Goal: Check status: Check status

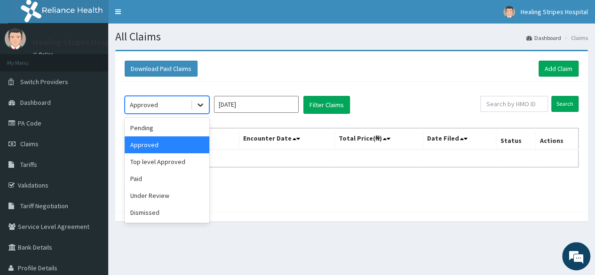
click at [197, 106] on icon at bounding box center [200, 104] width 9 height 9
click at [183, 145] on div "Approved" at bounding box center [167, 144] width 85 height 17
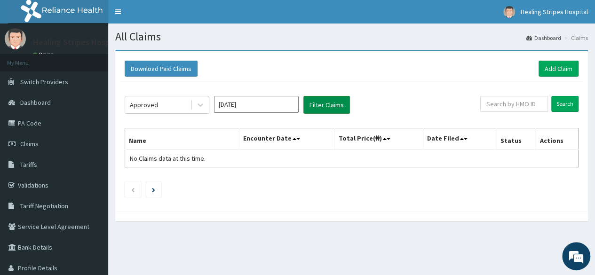
click at [335, 103] on button "Filter Claims" at bounding box center [326, 105] width 47 height 18
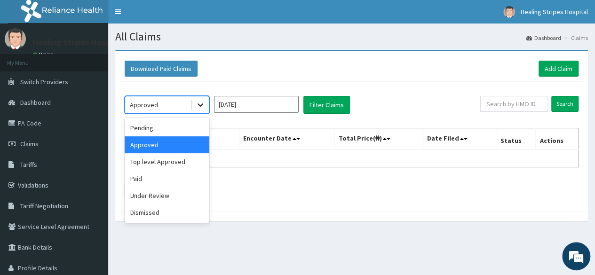
click at [200, 107] on icon at bounding box center [200, 104] width 9 height 9
click at [155, 177] on div "Paid" at bounding box center [167, 178] width 85 height 17
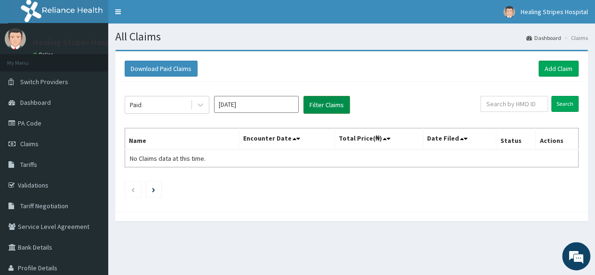
click at [332, 107] on button "Filter Claims" at bounding box center [326, 105] width 47 height 18
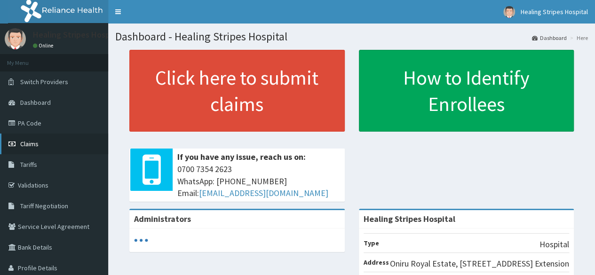
click at [37, 145] on span "Claims" at bounding box center [29, 144] width 18 height 8
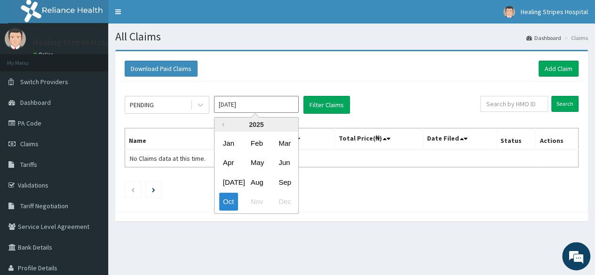
click at [263, 102] on input "Oct 2025" at bounding box center [256, 104] width 85 height 17
click at [286, 188] on div "Sep" at bounding box center [284, 182] width 19 height 17
type input "Sep 2025"
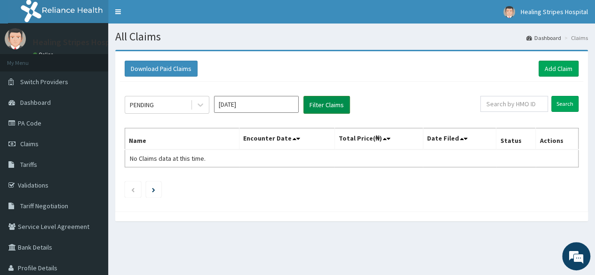
click at [325, 108] on button "Filter Claims" at bounding box center [326, 105] width 47 height 18
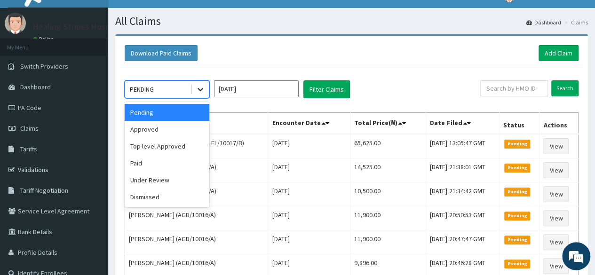
click at [200, 88] on icon at bounding box center [200, 89] width 9 height 9
drag, startPoint x: 189, startPoint y: 134, endPoint x: 234, endPoint y: 114, distance: 49.5
click at [190, 133] on div "Approved" at bounding box center [167, 129] width 85 height 17
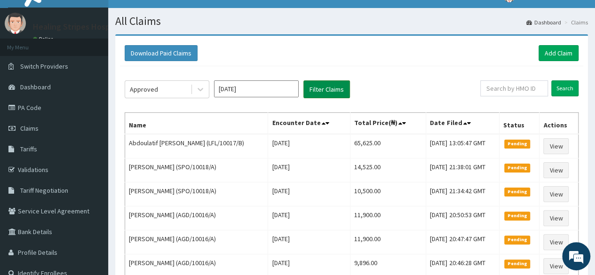
click at [311, 88] on button "Filter Claims" at bounding box center [326, 89] width 47 height 18
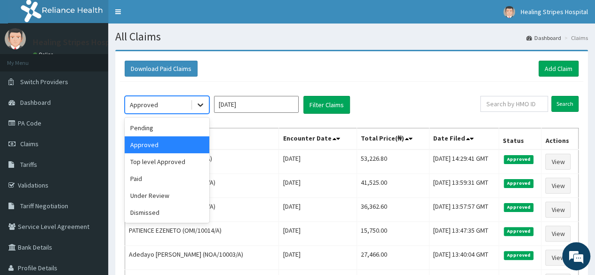
click at [197, 108] on icon at bounding box center [200, 104] width 9 height 9
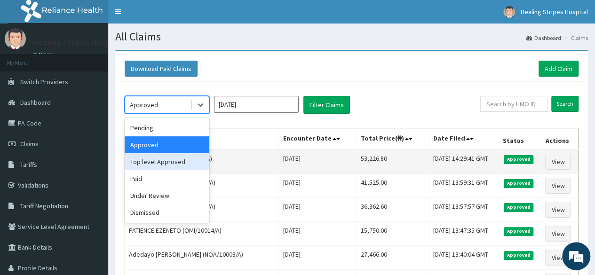
click at [179, 161] on div "Top level Approved" at bounding box center [167, 161] width 85 height 17
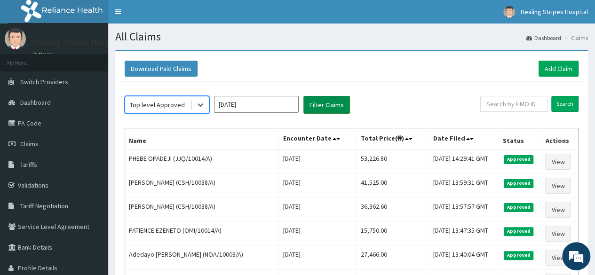
click at [309, 107] on button "Filter Claims" at bounding box center [326, 105] width 47 height 18
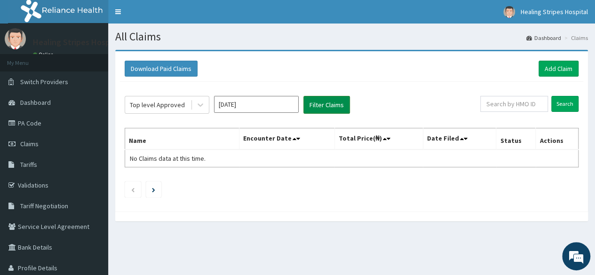
click at [309, 107] on button "Filter Claims" at bounding box center [326, 105] width 47 height 18
click at [201, 107] on icon at bounding box center [200, 104] width 9 height 9
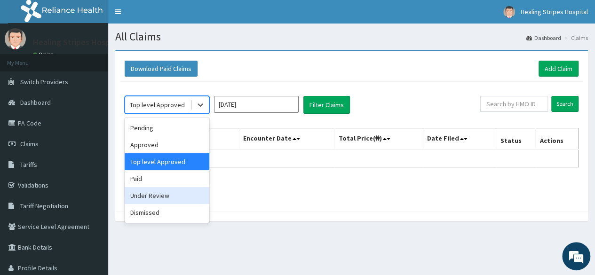
click at [180, 193] on div "Under Review" at bounding box center [167, 195] width 85 height 17
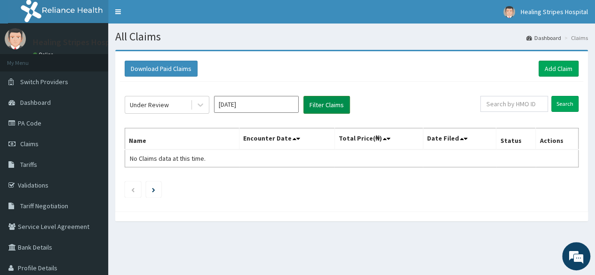
click at [324, 107] on button "Filter Claims" at bounding box center [326, 105] width 47 height 18
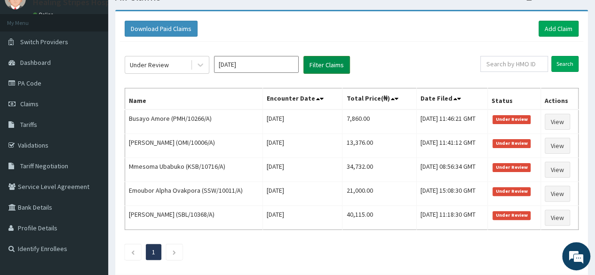
scroll to position [39, 0]
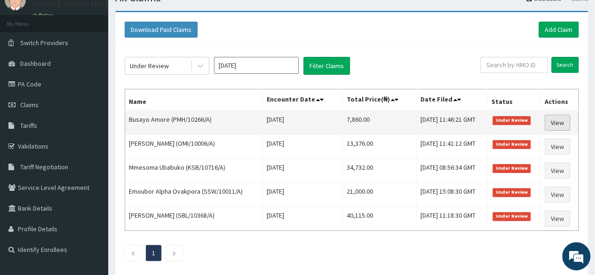
click at [558, 125] on link "View" at bounding box center [557, 123] width 25 height 16
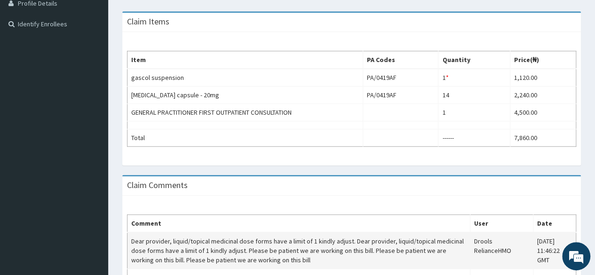
scroll to position [235, 0]
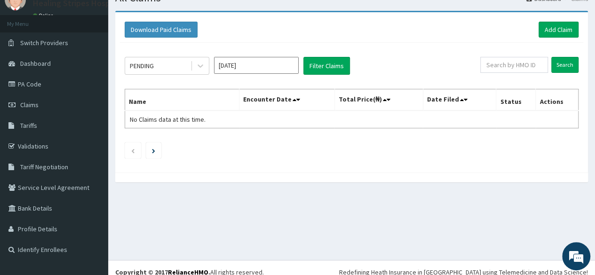
click at [263, 62] on input "[DATE]" at bounding box center [256, 65] width 85 height 17
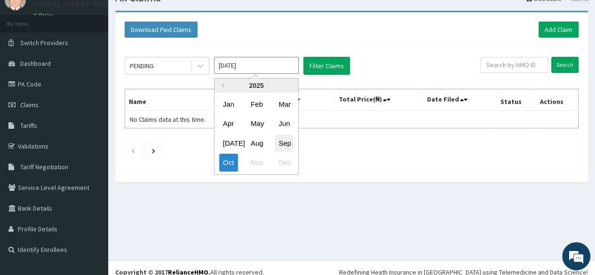
click at [289, 142] on div "Sep" at bounding box center [284, 142] width 19 height 17
type input "[DATE]"
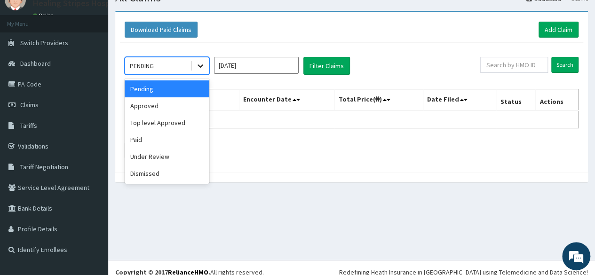
click at [196, 65] on icon at bounding box center [200, 65] width 9 height 9
click at [183, 158] on div "Under Review" at bounding box center [167, 156] width 85 height 17
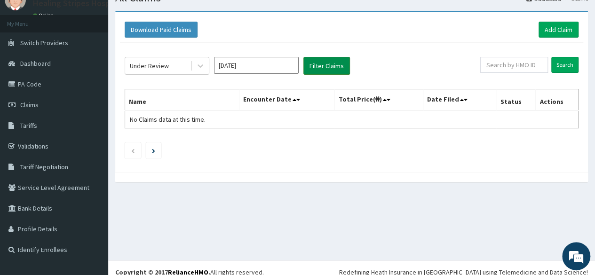
click at [327, 69] on button "Filter Claims" at bounding box center [326, 66] width 47 height 18
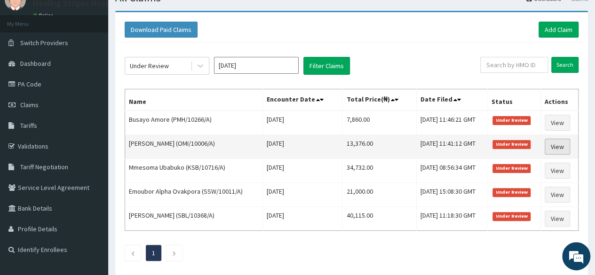
click at [553, 145] on link "View" at bounding box center [557, 147] width 25 height 16
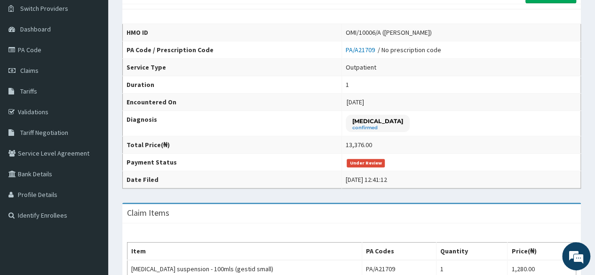
scroll to position [40, 0]
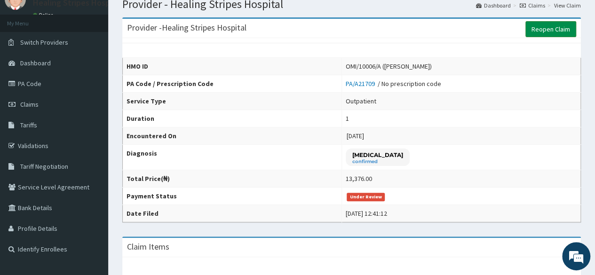
click at [546, 30] on link "Reopen Claim" at bounding box center [550, 29] width 51 height 16
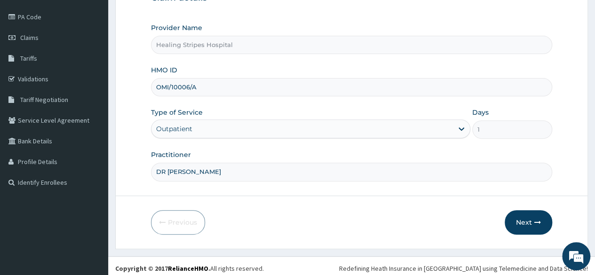
scroll to position [109, 0]
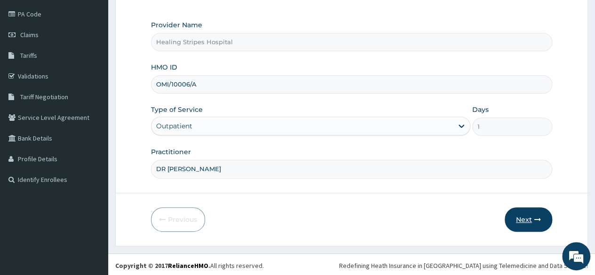
click at [525, 213] on button "Next" at bounding box center [528, 219] width 47 height 24
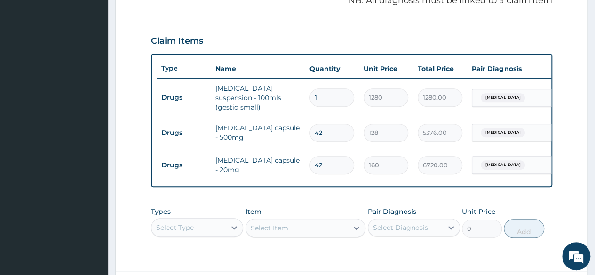
scroll to position [297, 0]
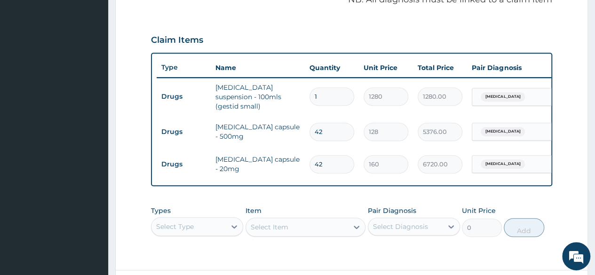
click at [327, 125] on input "42" at bounding box center [331, 132] width 45 height 18
type input "4"
type input "512.00"
type input "0.00"
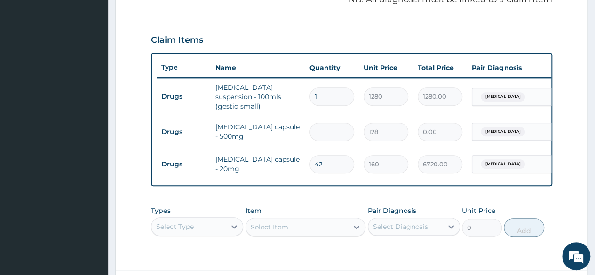
type input "1"
type input "128.00"
type input "14"
type input "1792.00"
type input "14"
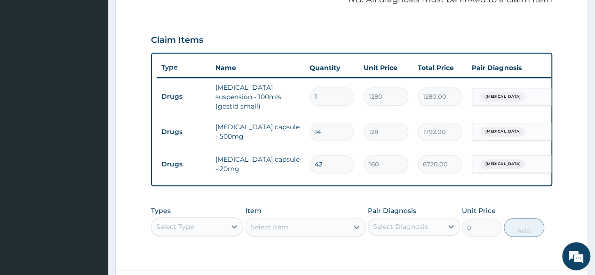
click at [322, 159] on input "42" at bounding box center [331, 164] width 45 height 18
type input "4"
type input "640.00"
type input "0.00"
type input "2"
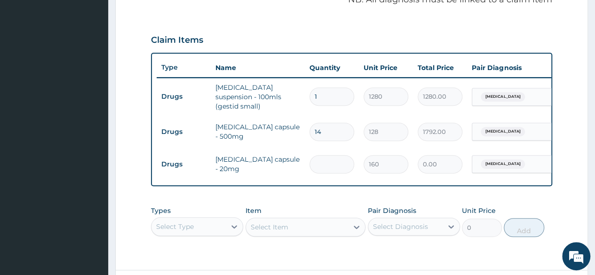
type input "320.00"
type input "21"
type input "3360.00"
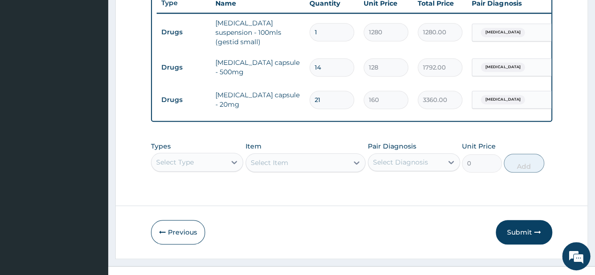
scroll to position [377, 0]
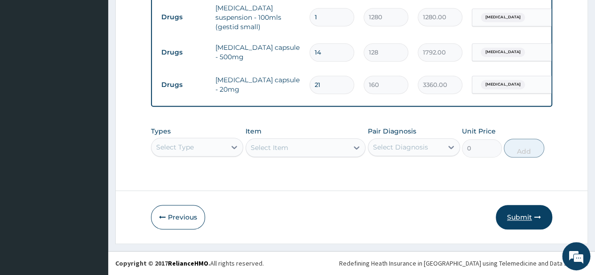
type input "21"
click at [515, 222] on button "Submit" at bounding box center [524, 217] width 56 height 24
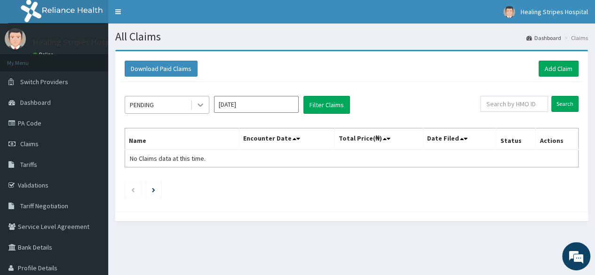
click at [193, 103] on div at bounding box center [200, 104] width 17 height 17
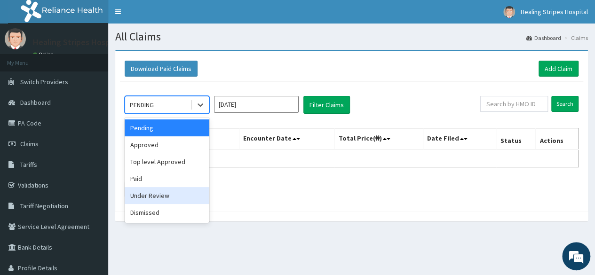
click at [177, 199] on div "Under Review" at bounding box center [167, 195] width 85 height 17
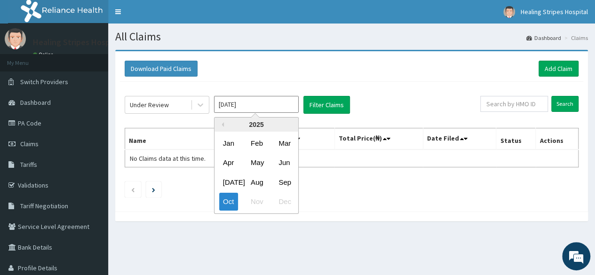
click at [280, 103] on input "[DATE]" at bounding box center [256, 104] width 85 height 17
click at [282, 183] on div "Sep" at bounding box center [284, 182] width 19 height 17
type input "Sep 2025"
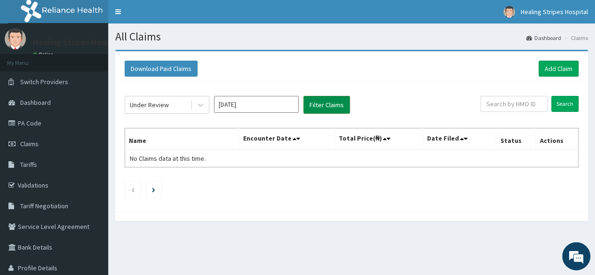
click at [337, 106] on button "Filter Claims" at bounding box center [326, 105] width 47 height 18
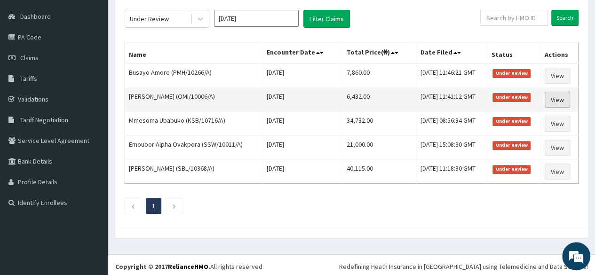
click at [561, 99] on link "View" at bounding box center [557, 100] width 25 height 16
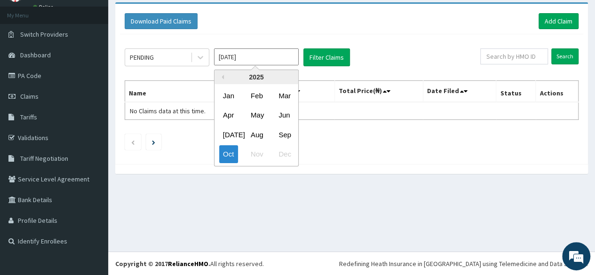
click at [269, 52] on input "[DATE]" at bounding box center [256, 56] width 85 height 17
click at [292, 134] on div "Sep" at bounding box center [284, 134] width 19 height 17
type input "[DATE]"
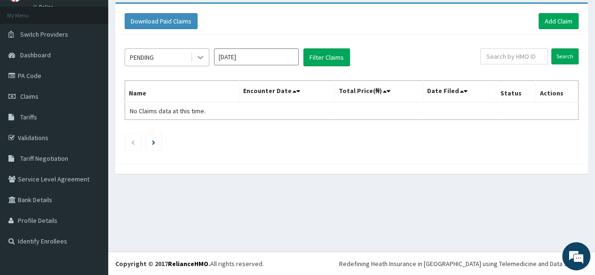
click at [197, 58] on icon at bounding box center [200, 57] width 9 height 9
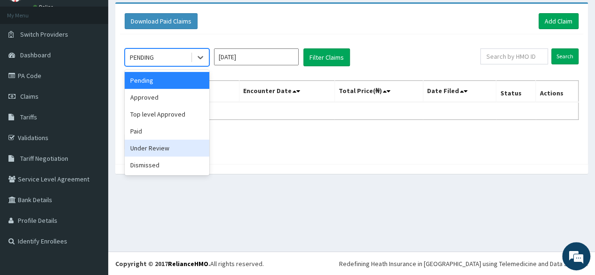
drag, startPoint x: 180, startPoint y: 151, endPoint x: 190, endPoint y: 140, distance: 15.0
click at [179, 152] on div "Under Review" at bounding box center [167, 148] width 85 height 17
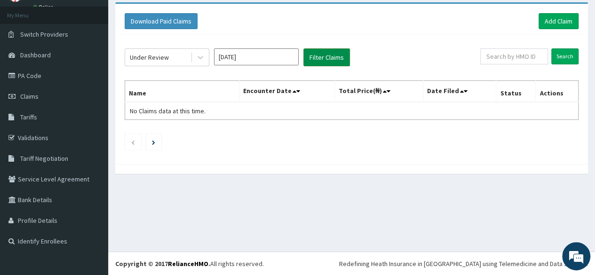
click at [330, 61] on button "Filter Claims" at bounding box center [326, 57] width 47 height 18
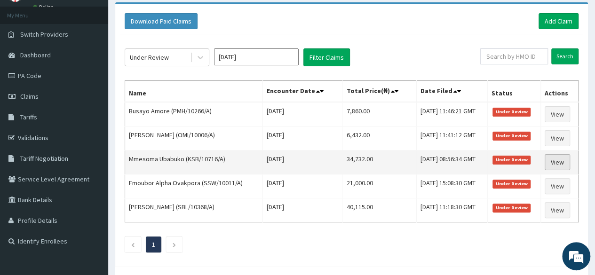
click at [558, 161] on link "View" at bounding box center [557, 162] width 25 height 16
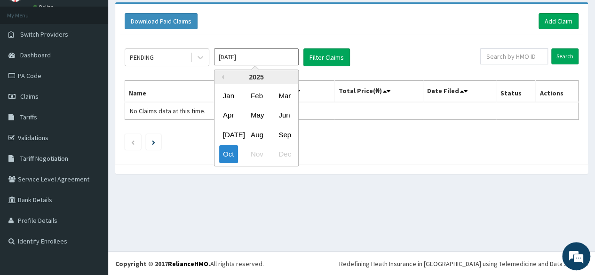
click at [276, 58] on input "[DATE]" at bounding box center [256, 56] width 85 height 17
click at [288, 133] on div "Sep" at bounding box center [284, 134] width 19 height 17
type input "[DATE]"
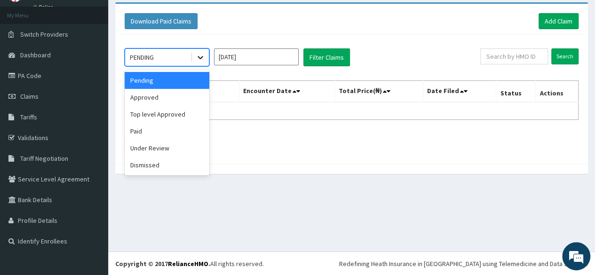
click at [201, 54] on icon at bounding box center [200, 57] width 9 height 9
drag, startPoint x: 177, startPoint y: 148, endPoint x: 182, endPoint y: 143, distance: 7.3
click at [175, 148] on div "Under Review" at bounding box center [167, 148] width 85 height 17
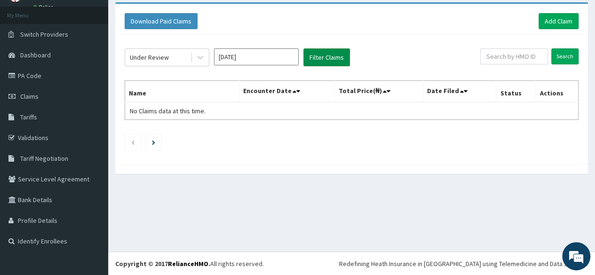
click at [326, 59] on button "Filter Claims" at bounding box center [326, 57] width 47 height 18
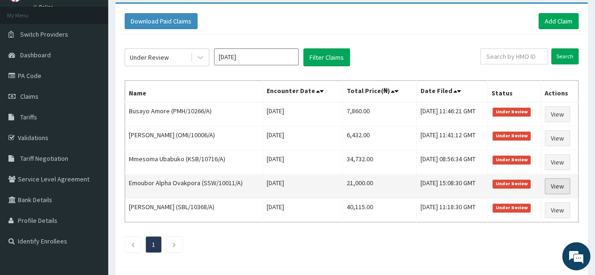
click at [560, 186] on link "View" at bounding box center [557, 186] width 25 height 16
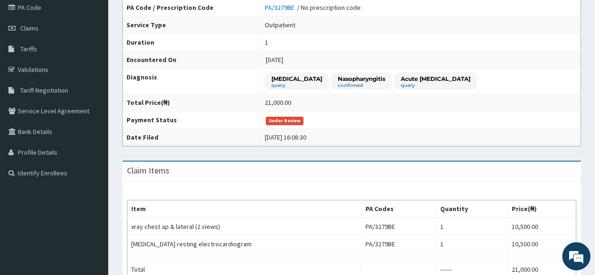
scroll to position [47, 0]
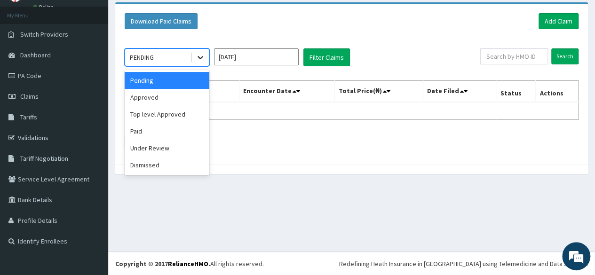
click at [198, 54] on icon at bounding box center [200, 57] width 9 height 9
click at [185, 143] on div "Under Review" at bounding box center [167, 148] width 85 height 17
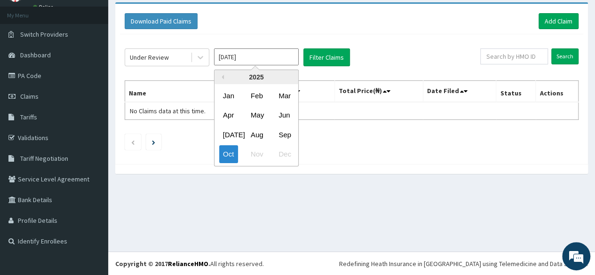
click at [277, 58] on input "[DATE]" at bounding box center [256, 56] width 85 height 17
click at [282, 127] on div "Sep" at bounding box center [284, 134] width 19 height 17
type input "Sep 2025"
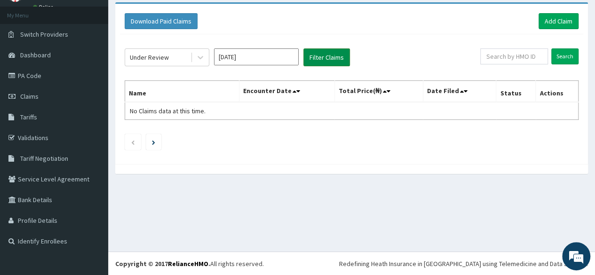
click at [332, 58] on button "Filter Claims" at bounding box center [326, 57] width 47 height 18
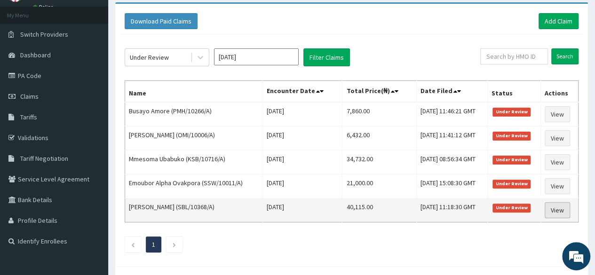
click at [561, 205] on link "View" at bounding box center [557, 210] width 25 height 16
